Goal: Task Accomplishment & Management: Complete application form

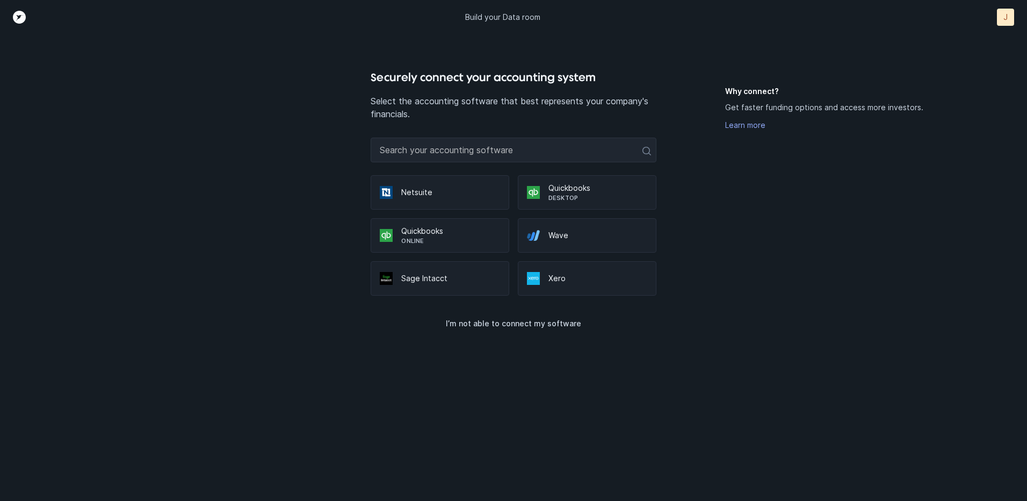
click at [392, 233] on img at bounding box center [386, 235] width 13 height 13
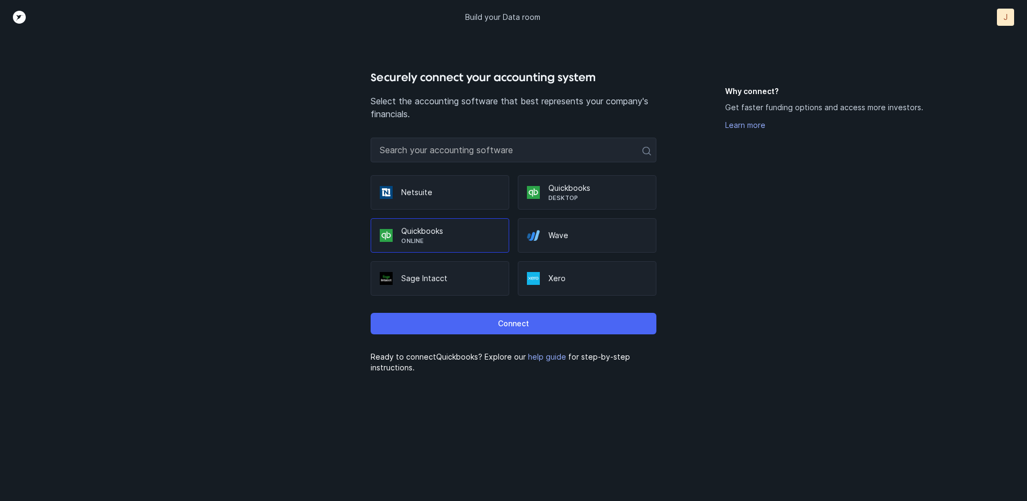
click at [519, 320] on p "Connect" at bounding box center [513, 323] width 31 height 13
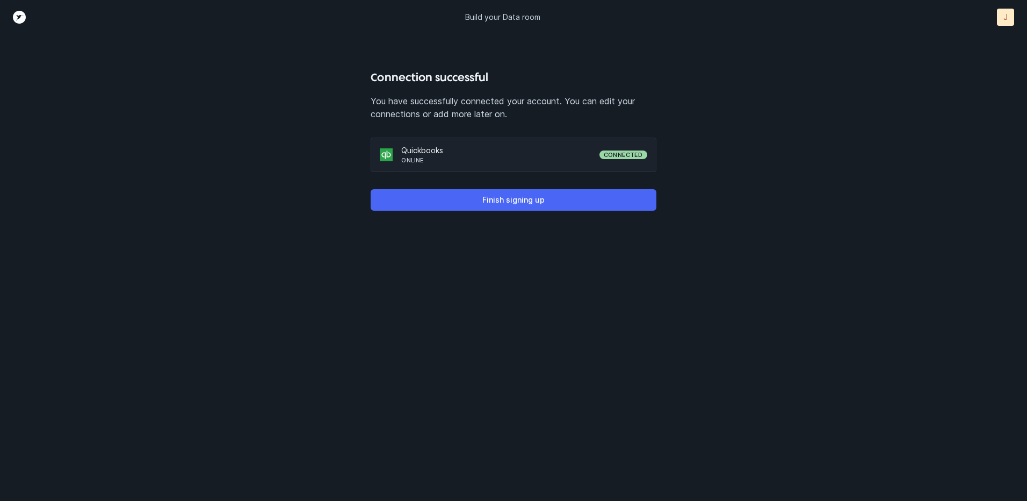
click at [509, 201] on p "Finish signing up" at bounding box center [513, 199] width 62 height 13
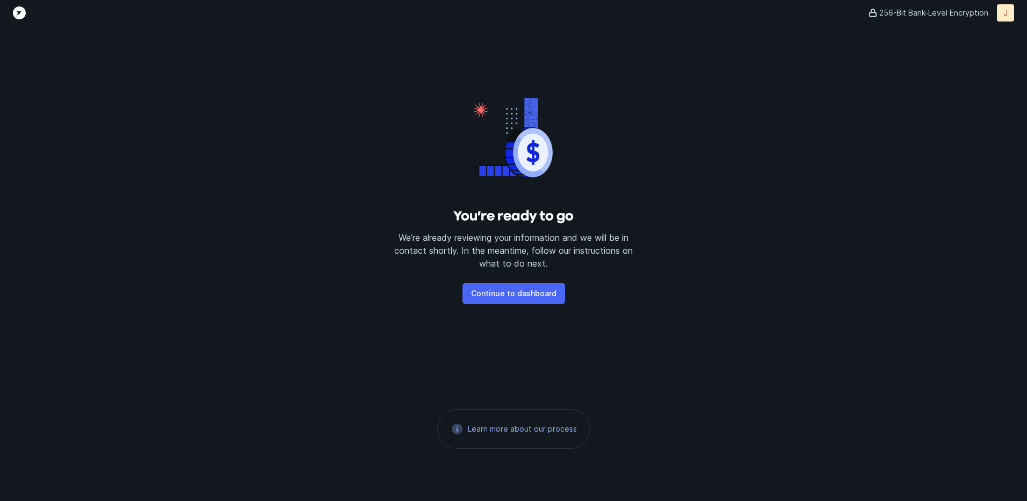
click at [515, 292] on p "Continue to dashboard" at bounding box center [513, 293] width 85 height 13
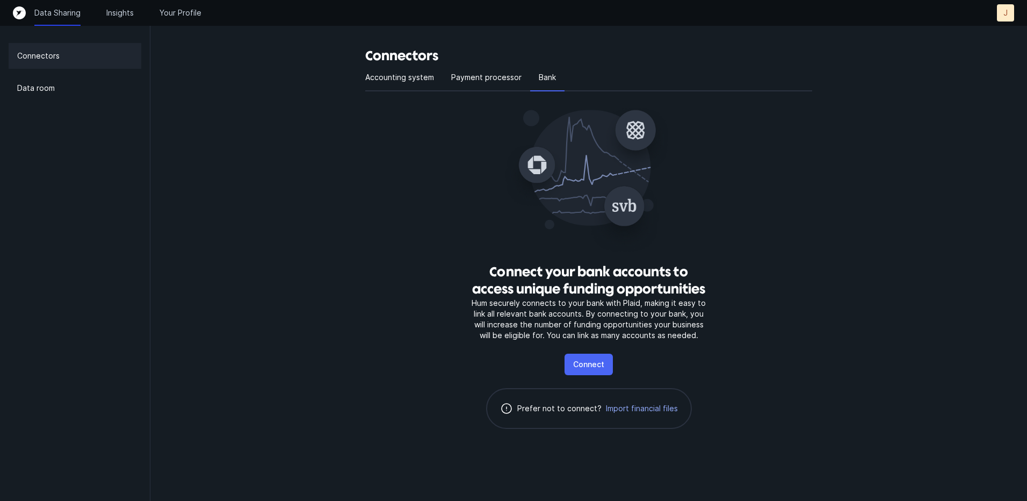
click at [589, 361] on p "Connect" at bounding box center [588, 364] width 31 height 13
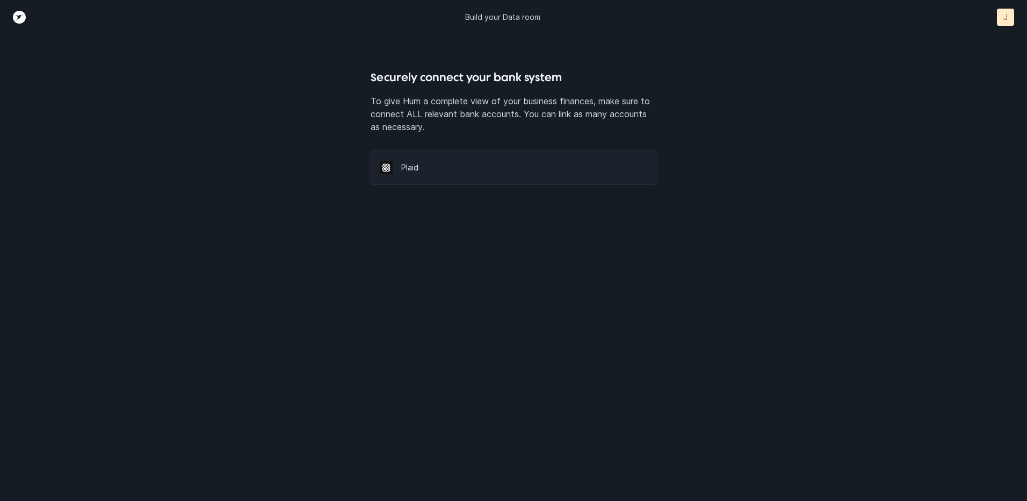
click at [389, 169] on img at bounding box center [386, 167] width 13 height 13
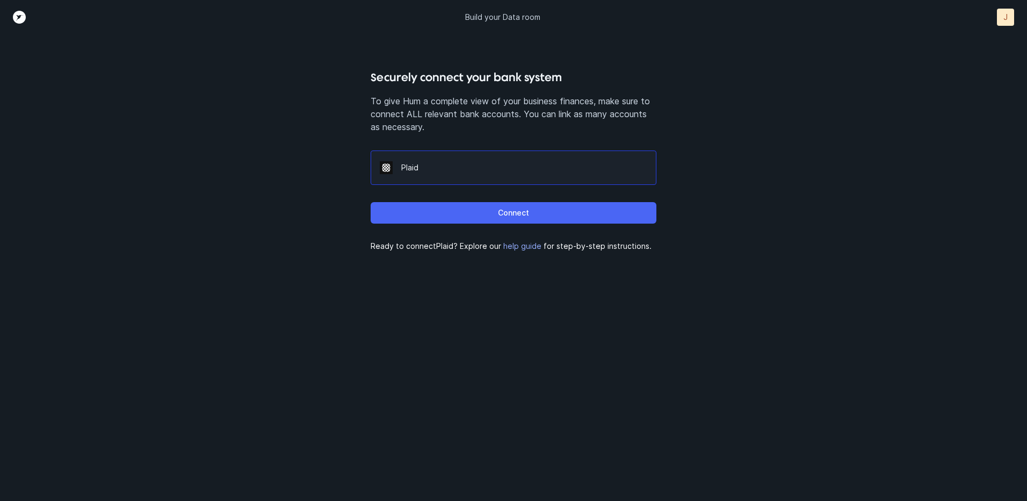
click at [506, 211] on p "Connect" at bounding box center [513, 212] width 31 height 13
